Goal: Information Seeking & Learning: Stay updated

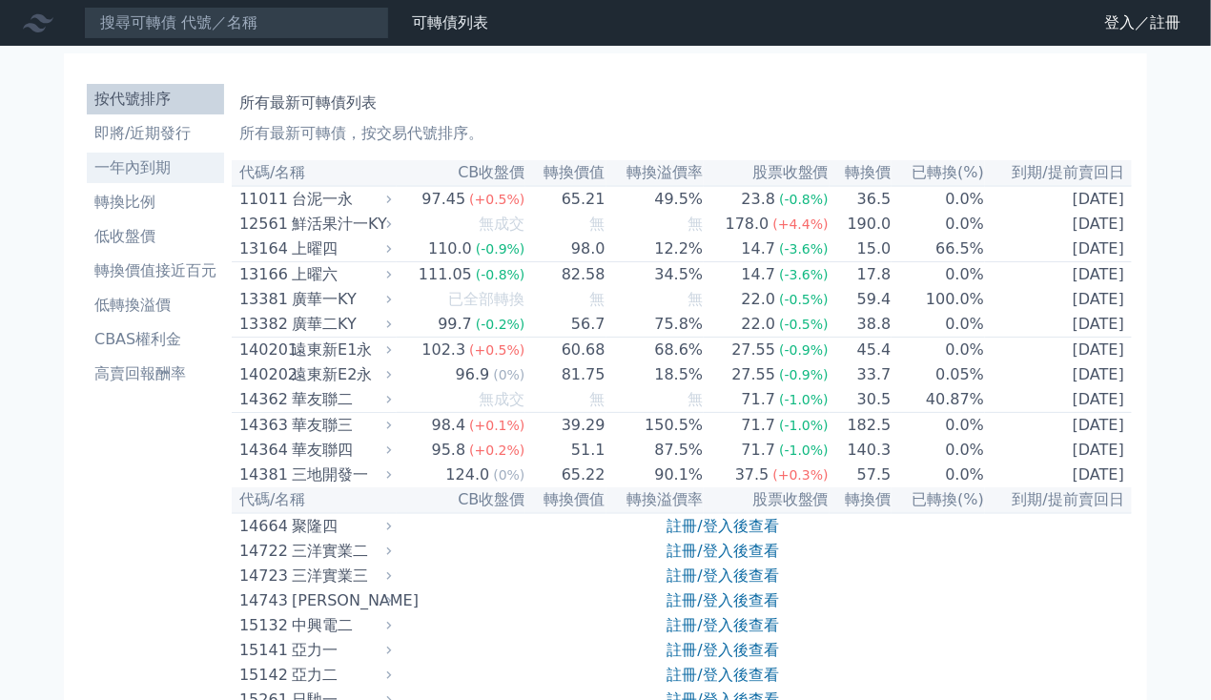
click at [126, 158] on li "一年內到期" at bounding box center [155, 167] width 137 height 23
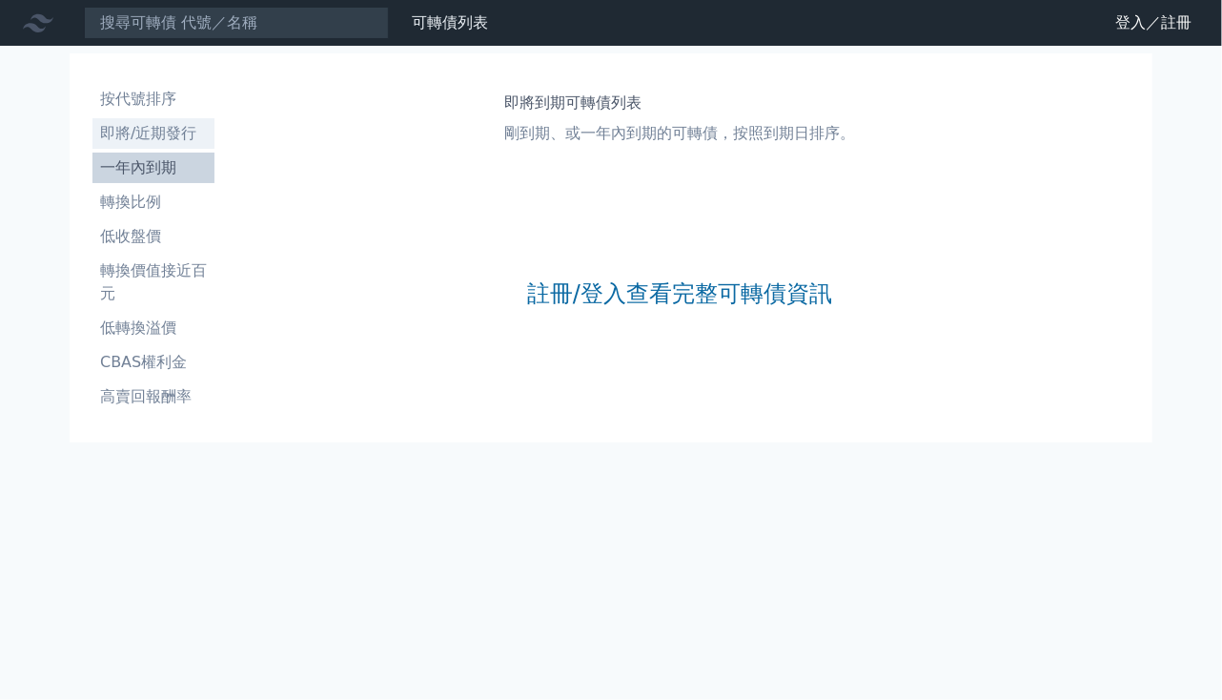
click at [129, 141] on li "即將/近期發行" at bounding box center [153, 133] width 122 height 23
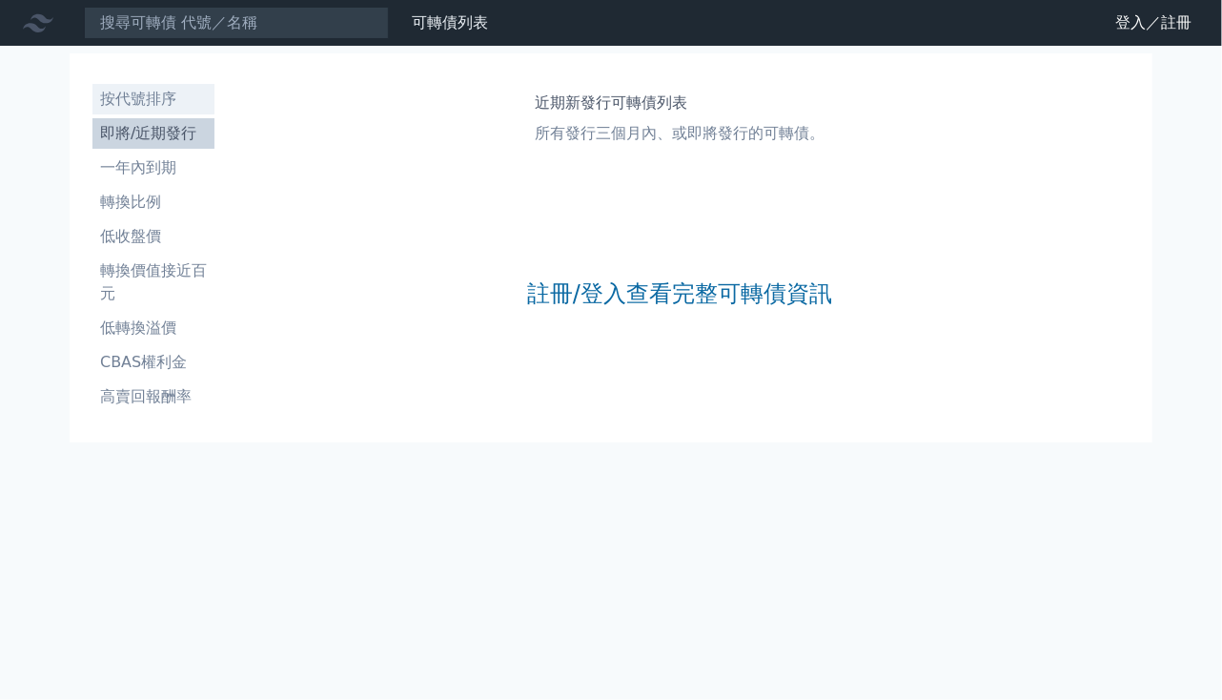
click at [131, 106] on li "按代號排序" at bounding box center [153, 99] width 122 height 23
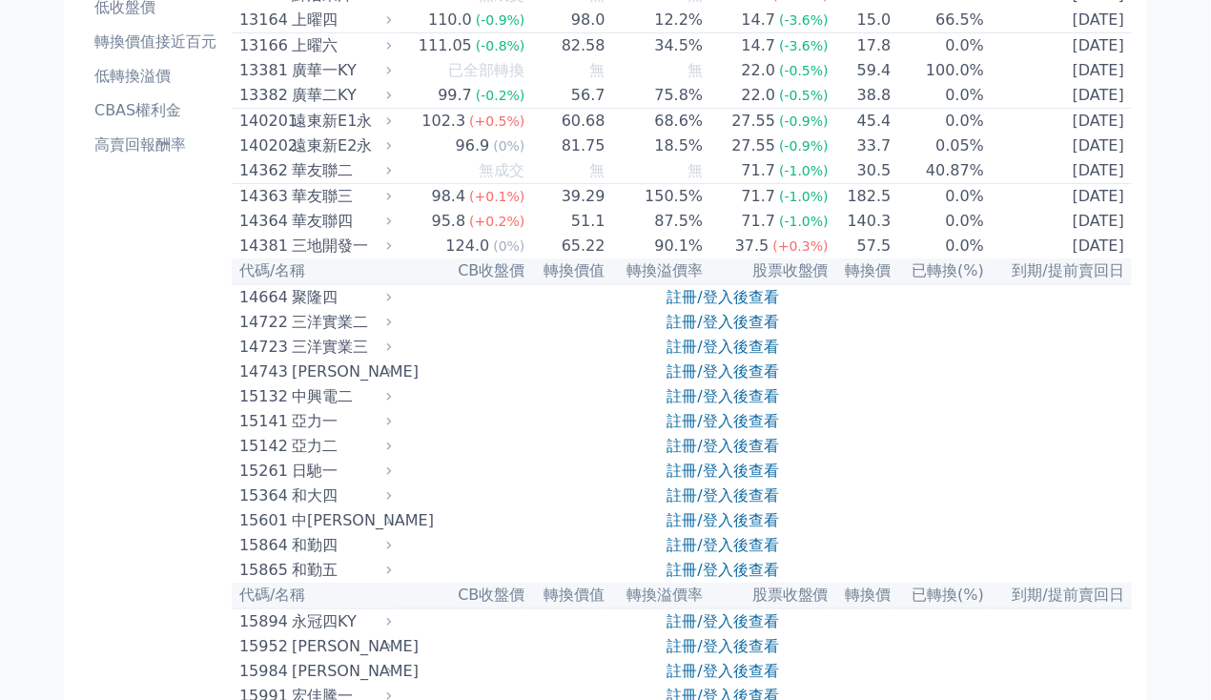
scroll to position [381, 0]
